Goal: Answer question/provide support

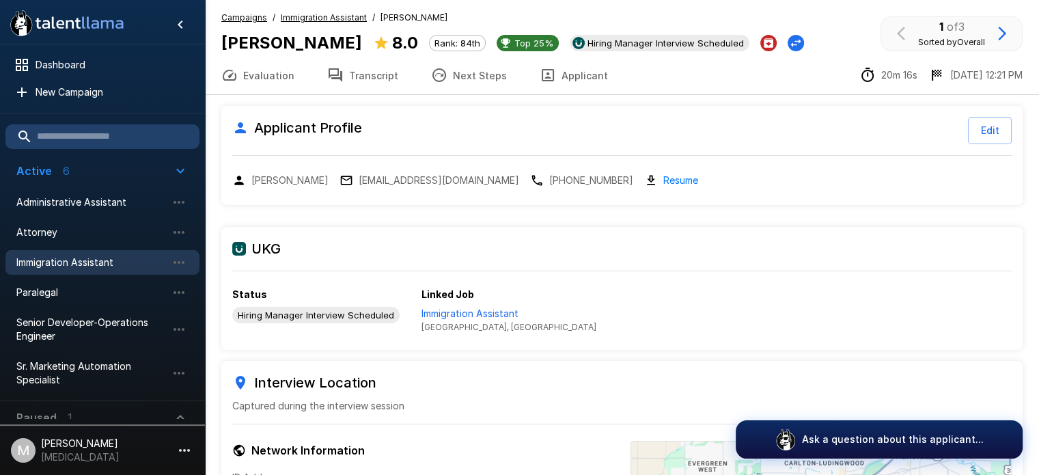
click at [57, 255] on span "Immigration Assistant" at bounding box center [91, 262] width 150 height 14
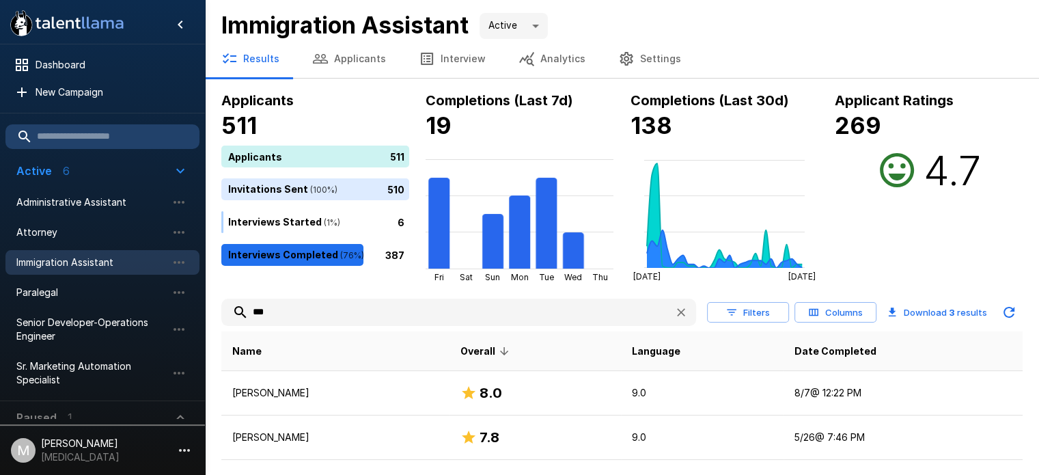
drag, startPoint x: 283, startPoint y: 316, endPoint x: 27, endPoint y: 262, distance: 262.4
click at [205, 262] on div ".st0{fill:#FFFFFF;} .st1{fill:#76a4ed;} Dashboard New Campaign Active 6 Adminis…" at bounding box center [622, 275] width 834 height 550
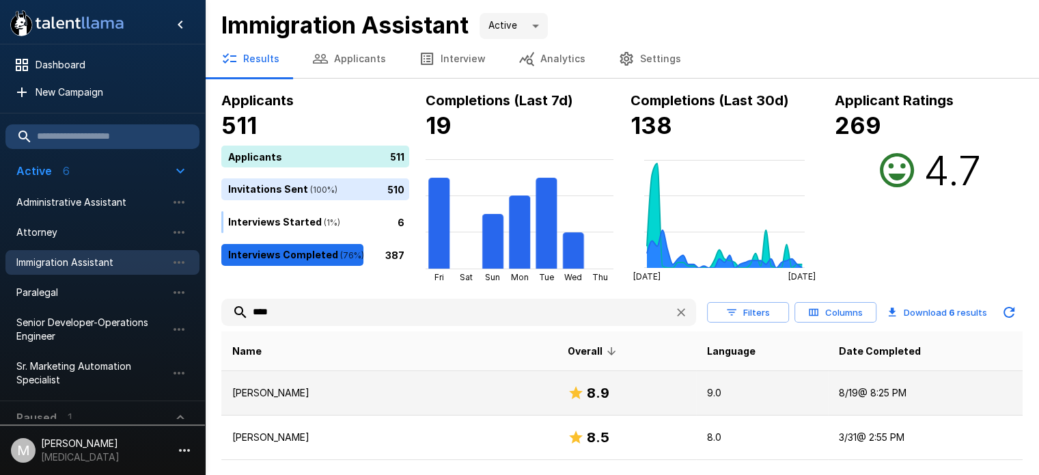
type input "****"
click at [350, 395] on p "[PERSON_NAME]" at bounding box center [388, 393] width 313 height 14
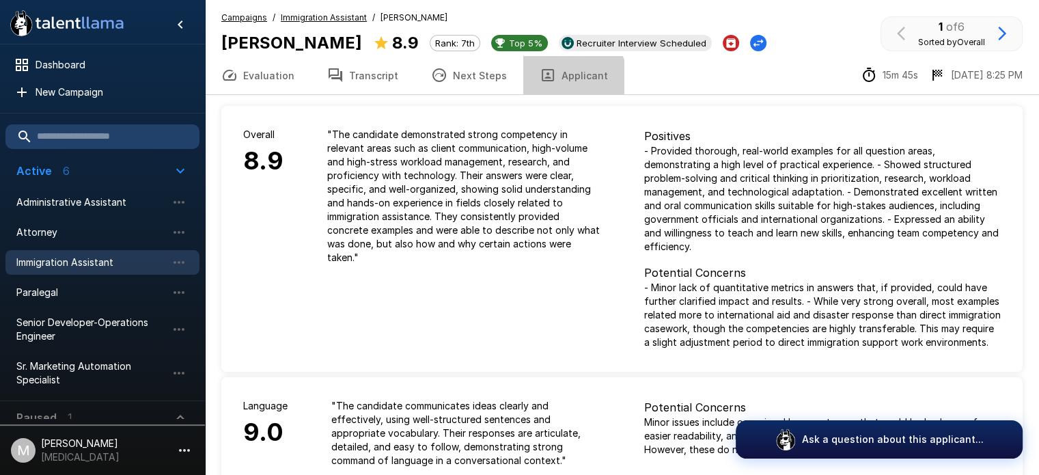
click at [560, 81] on button "Applicant" at bounding box center [573, 75] width 101 height 38
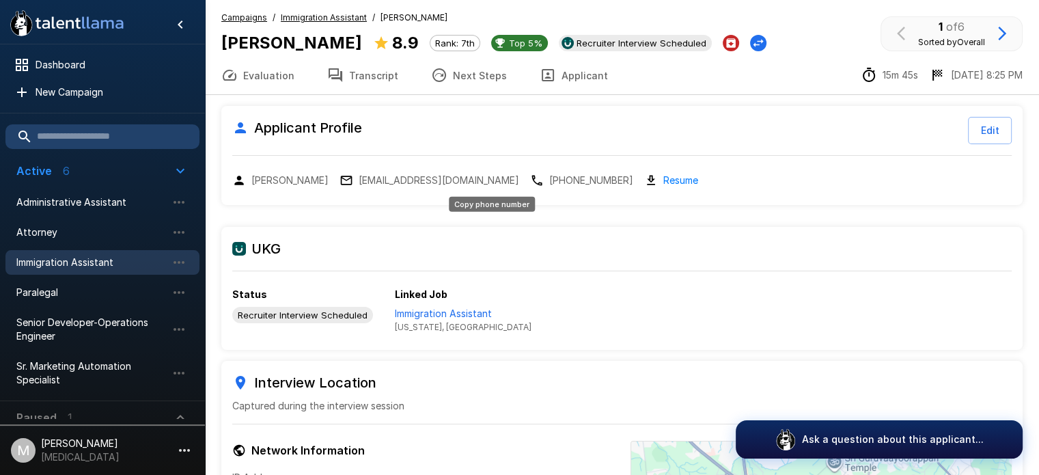
click at [549, 183] on p "[PHONE_NUMBER]" at bounding box center [591, 180] width 84 height 14
click at [377, 81] on button "Transcript" at bounding box center [363, 75] width 104 height 38
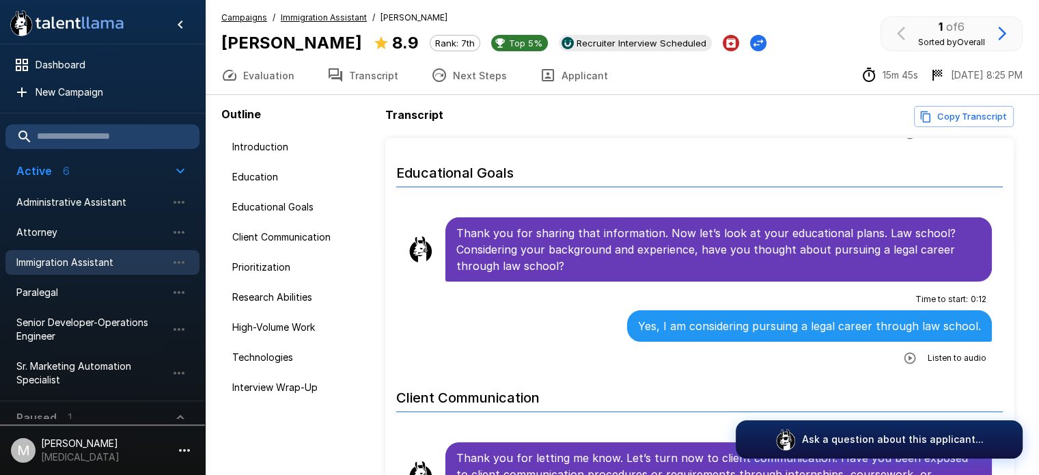
scroll to position [412, 0]
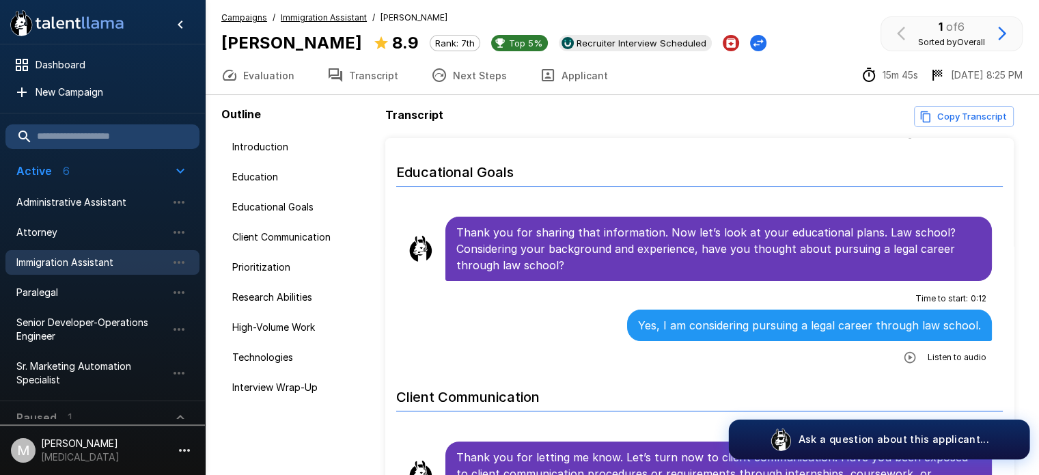
click at [910, 428] on button "Ask a question about this applicant..." at bounding box center [879, 439] width 301 height 40
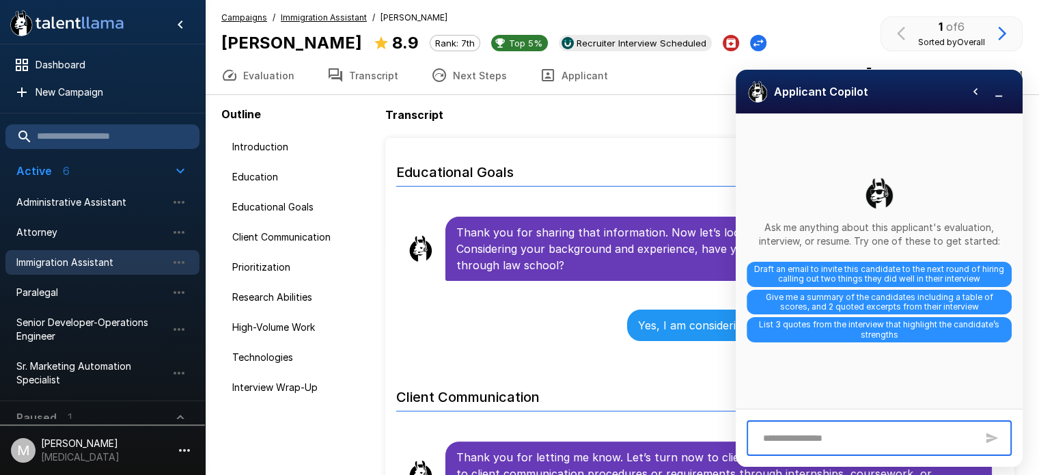
click at [910, 428] on textarea at bounding box center [866, 438] width 220 height 24
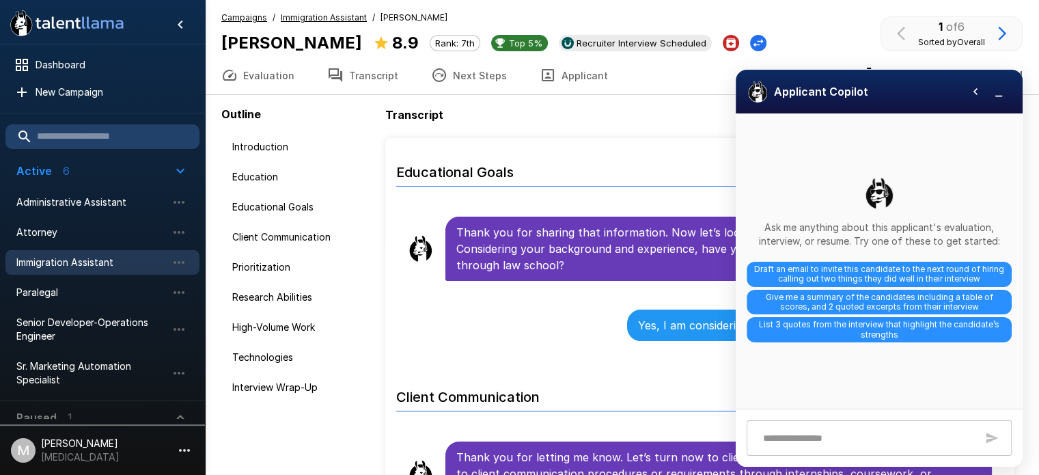
click at [1008, 101] on div at bounding box center [988, 91] width 46 height 20
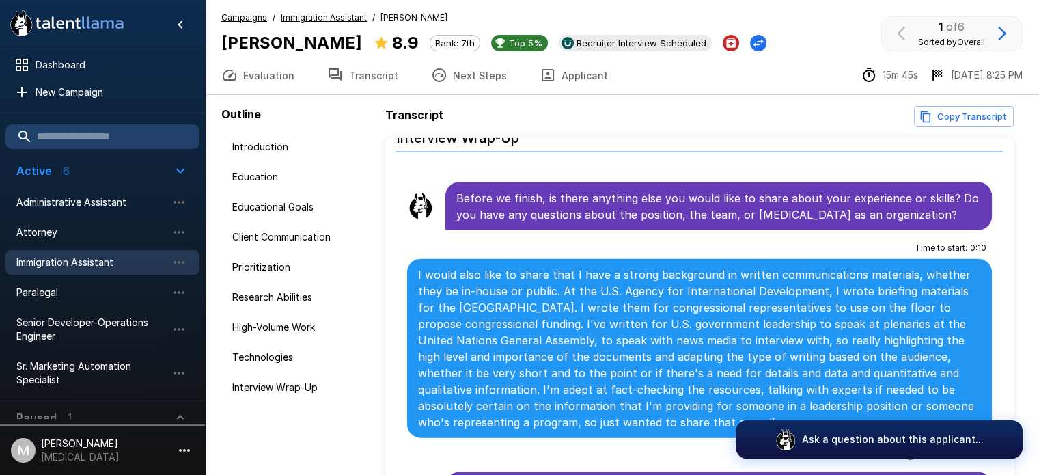
scroll to position [79, 0]
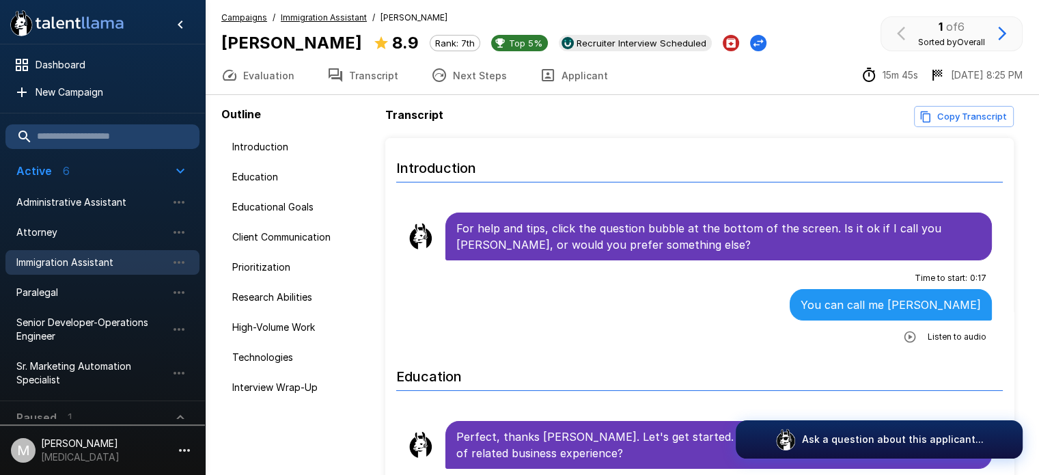
click at [470, 434] on p "Perfect, thanks [PERSON_NAME]. Let's get started. Do you have a bachelor’s degr…" at bounding box center [718, 444] width 524 height 33
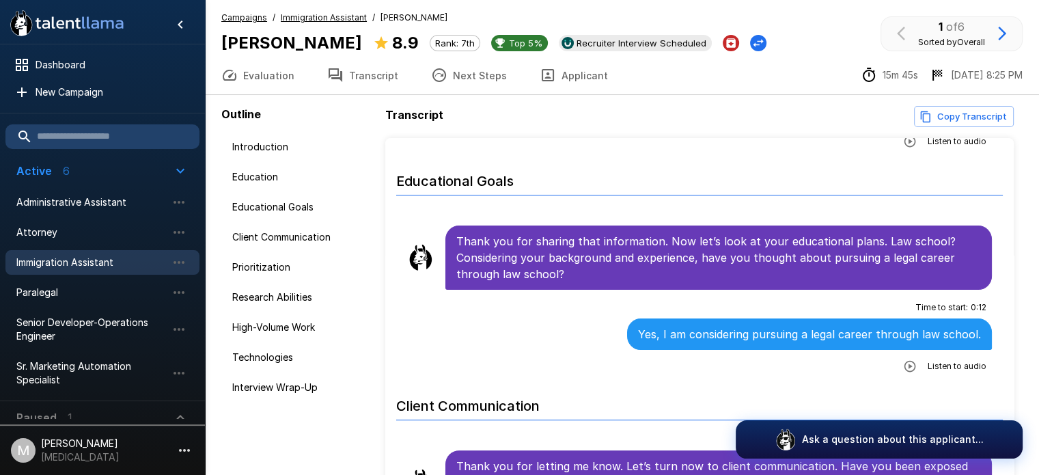
scroll to position [402, 0]
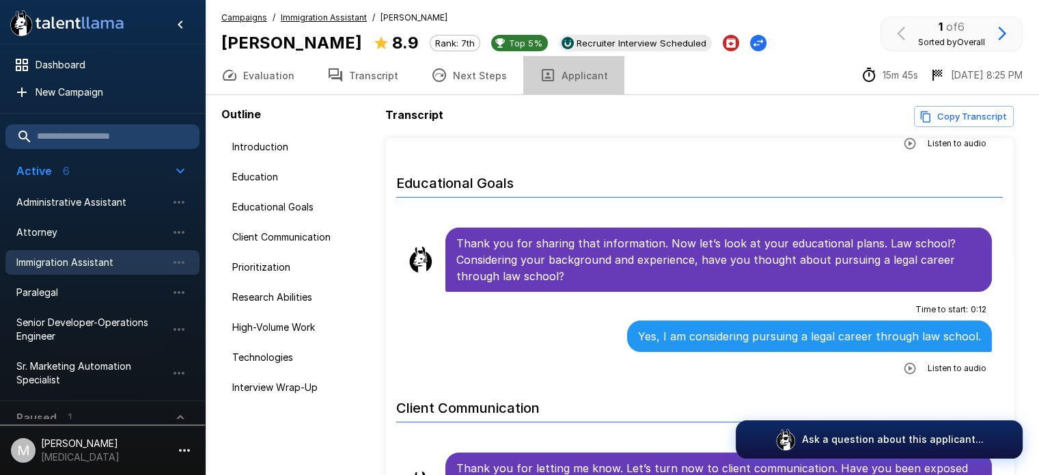
click at [568, 76] on button "Applicant" at bounding box center [573, 75] width 101 height 38
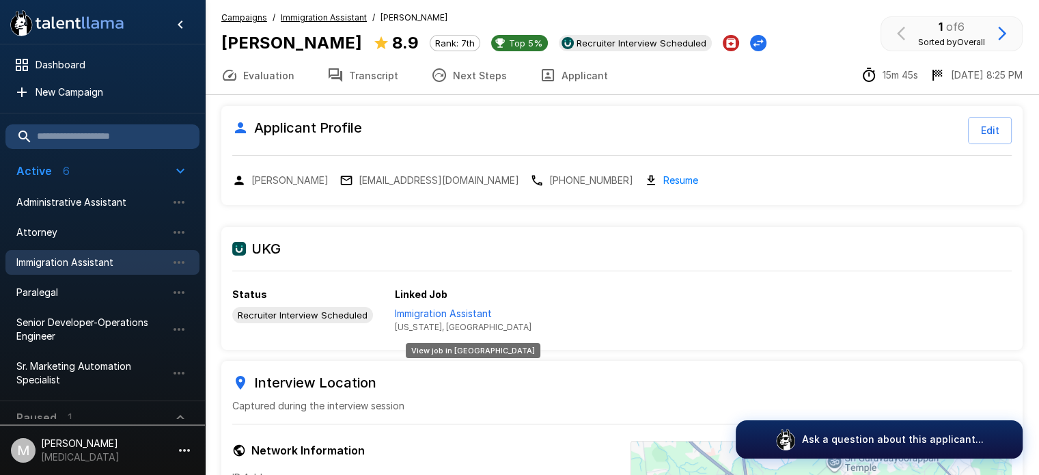
click at [460, 311] on p "Immigration Assistant" at bounding box center [463, 314] width 137 height 14
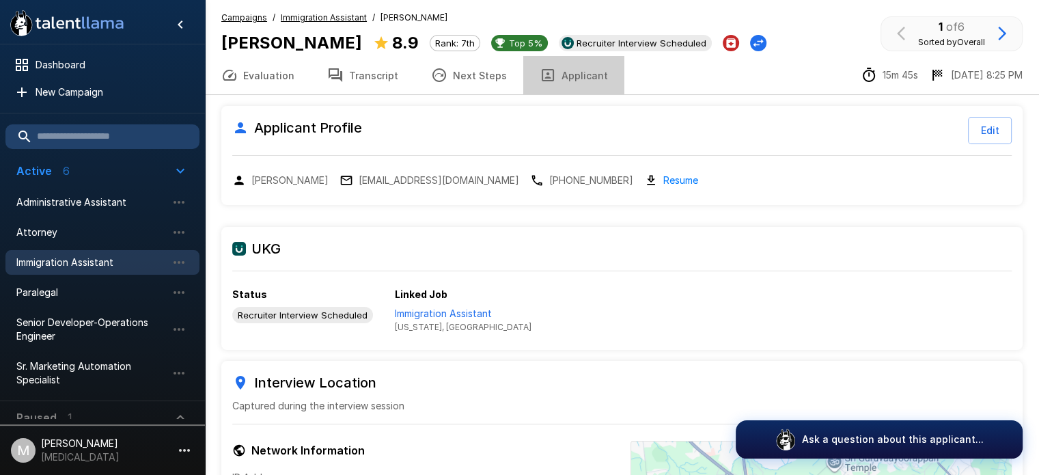
click at [579, 94] on button "Applicant" at bounding box center [573, 75] width 101 height 38
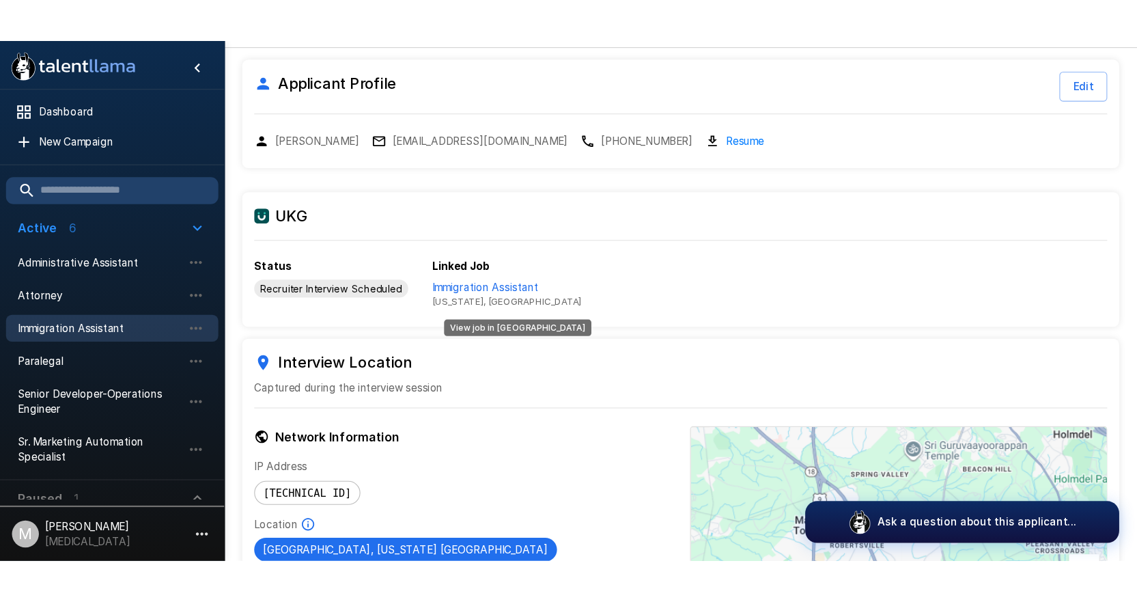
scroll to position [90, 0]
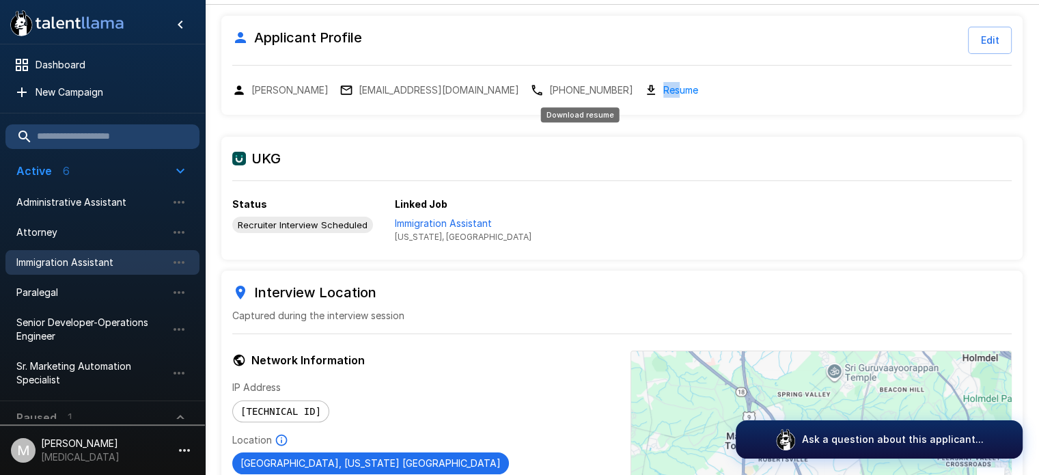
drag, startPoint x: 565, startPoint y: 89, endPoint x: 586, endPoint y: 93, distance: 21.4
click at [644, 93] on div "Resume" at bounding box center [671, 90] width 54 height 16
click at [663, 93] on link "Resume" at bounding box center [680, 90] width 35 height 16
click at [453, 227] on p "Immigration Assistant" at bounding box center [463, 223] width 137 height 14
click at [406, 224] on p "Immigration Assistant" at bounding box center [463, 223] width 137 height 14
